Goal: Task Accomplishment & Management: Complete application form

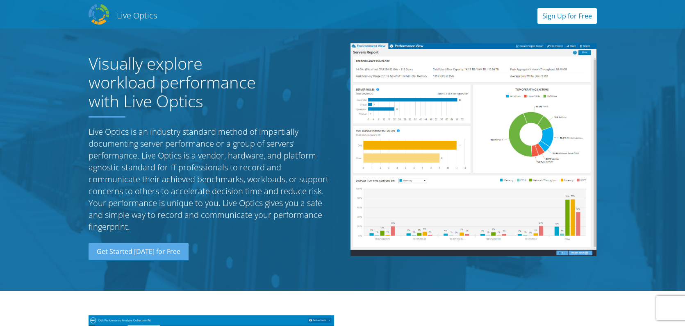
click at [556, 16] on link "Sign Up for Free" at bounding box center [566, 16] width 59 height 16
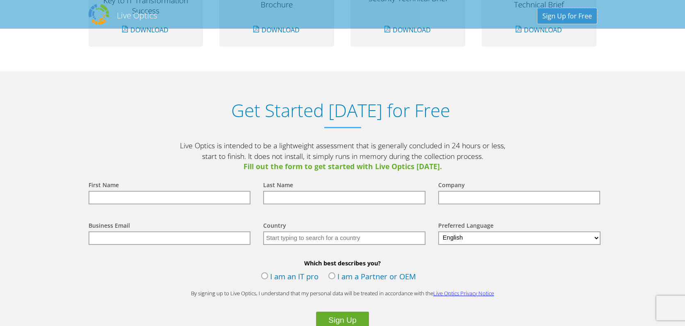
scroll to position [854, 0]
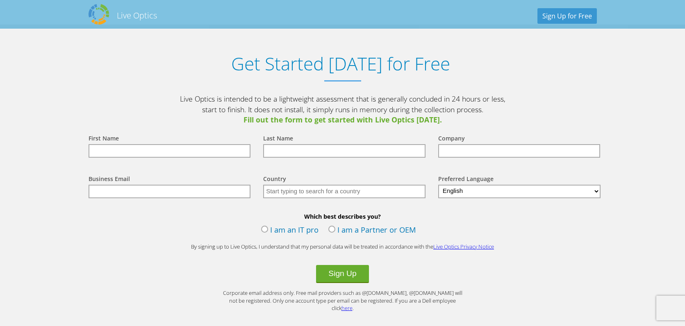
click at [130, 148] on input "text" at bounding box center [169, 151] width 162 height 14
type input "e"
type input "[PERSON_NAME]"
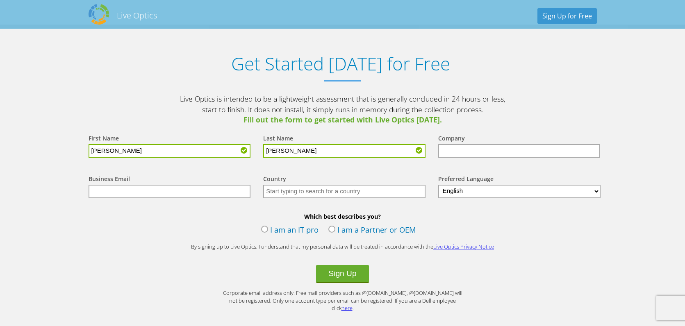
type input "[PERSON_NAME]"
type input "Security Federal Savings Bank"
click at [149, 191] on input "text" at bounding box center [169, 192] width 162 height 14
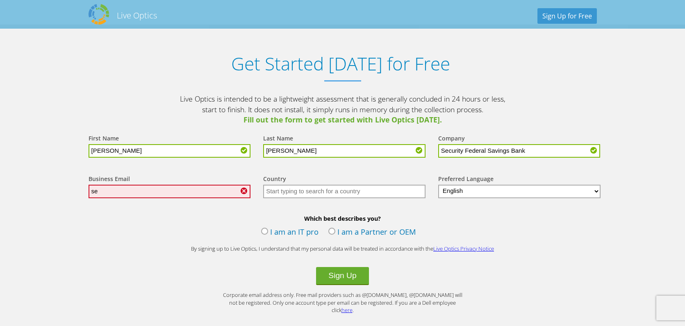
type input "s"
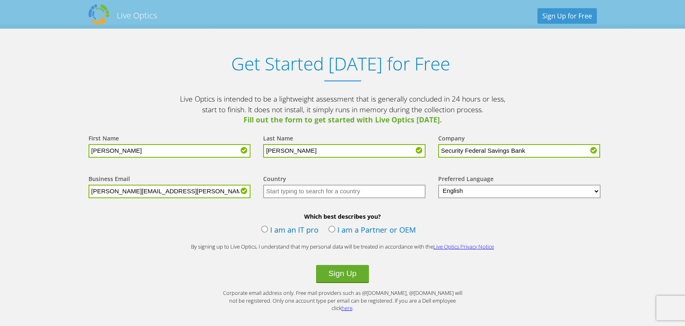
type input "[PERSON_NAME][EMAIL_ADDRESS][PERSON_NAME][DOMAIN_NAME]"
click at [350, 192] on input "text" at bounding box center [344, 192] width 162 height 14
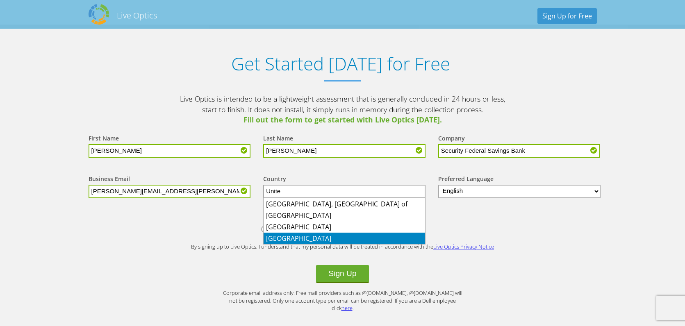
click at [303, 238] on li "[GEOGRAPHIC_DATA]" at bounding box center [343, 238] width 161 height 11
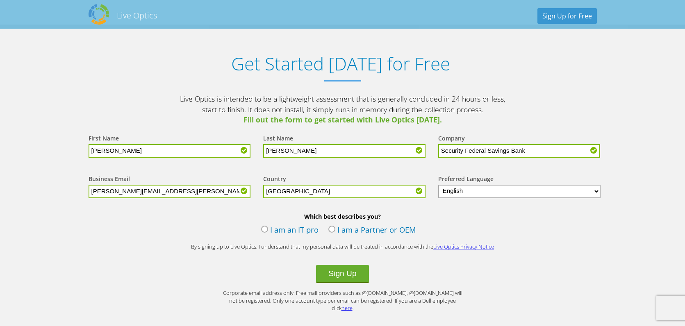
type input "[GEOGRAPHIC_DATA]"
click at [264, 230] on label "I am an IT pro" at bounding box center [289, 231] width 57 height 12
click at [0, 0] on input "I am an IT pro" at bounding box center [0, 0] width 0 height 0
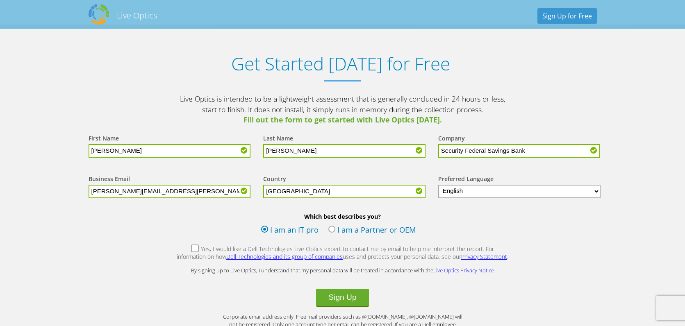
click at [179, 249] on label "Yes, I would like a Dell Technologies Live Optics expert to contact me by email…" at bounding box center [342, 254] width 333 height 18
click at [0, 0] on input "Yes, I would like a Dell Technologies Live Optics expert to contact me by email…" at bounding box center [0, 0] width 0 height 0
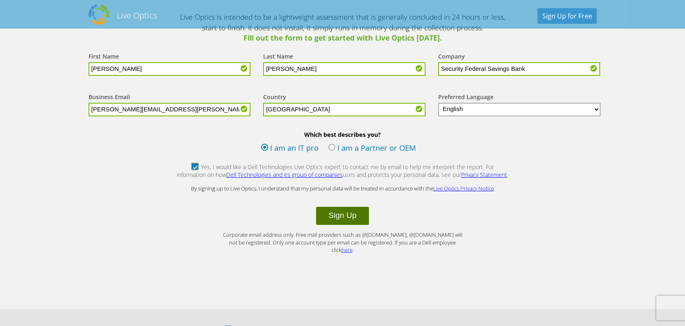
click at [351, 214] on button "Sign Up" at bounding box center [342, 216] width 52 height 18
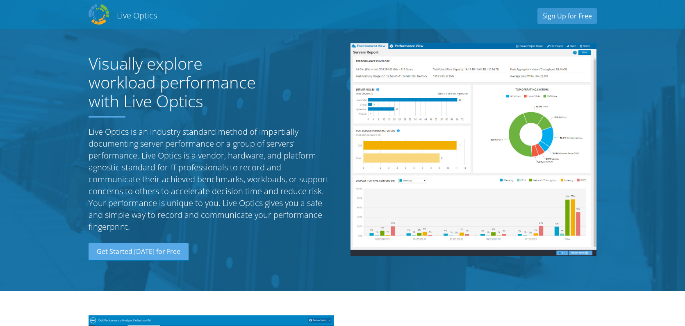
select select "224"
click at [560, 12] on link "Sign Up for Free" at bounding box center [566, 16] width 59 height 16
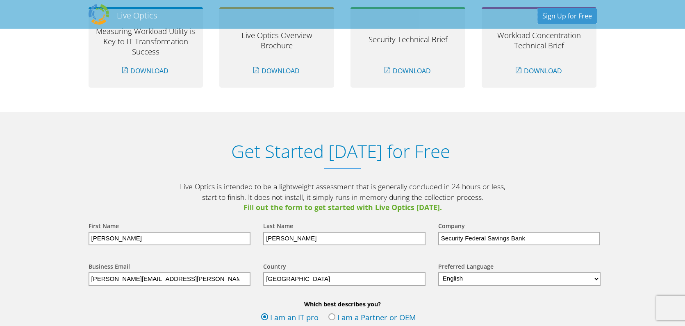
scroll to position [854, 0]
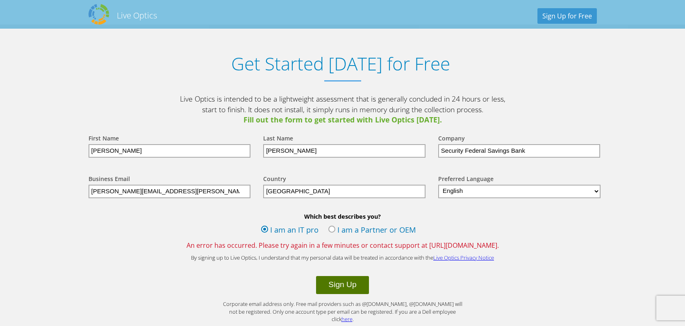
click at [331, 285] on button "Sign Up" at bounding box center [342, 285] width 52 height 18
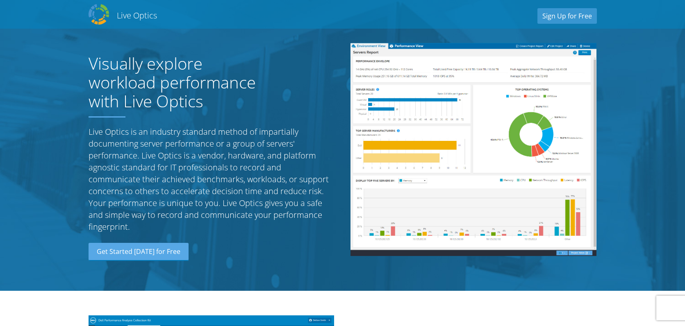
drag, startPoint x: 218, startPoint y: 222, endPoint x: 196, endPoint y: 91, distance: 133.3
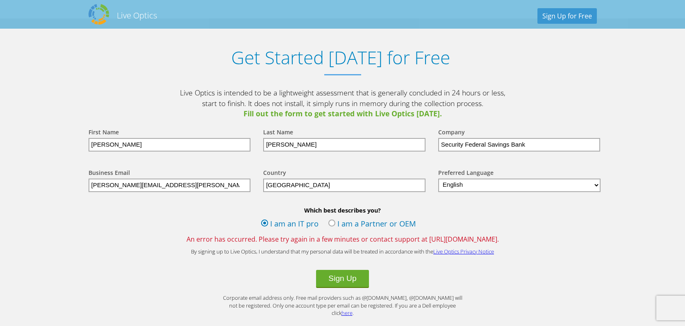
scroll to position [1017, 0]
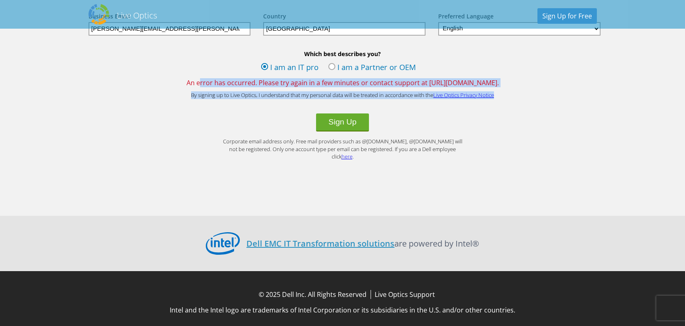
drag, startPoint x: 192, startPoint y: 83, endPoint x: 500, endPoint y: 87, distance: 307.7
click at [499, 87] on form "First Name Erik Last Name Contreras Company Security Federal Savings Bank Busin…" at bounding box center [342, 62] width 524 height 198
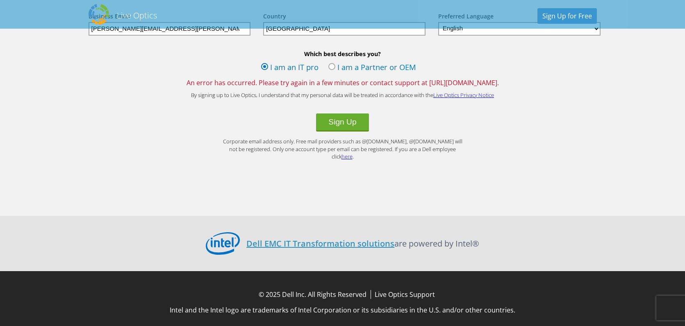
drag, startPoint x: 500, startPoint y: 87, endPoint x: 539, endPoint y: 145, distance: 69.5
click at [539, 145] on form "First Name Erik Last Name Contreras Company Security Federal Savings Bank Busin…" at bounding box center [342, 62] width 524 height 198
click at [345, 120] on button "Sign Up" at bounding box center [342, 122] width 52 height 18
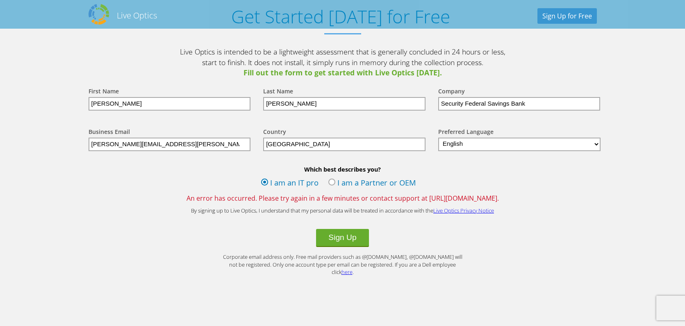
scroll to position [942, 0]
